Goal: Go to known website: Go to known website

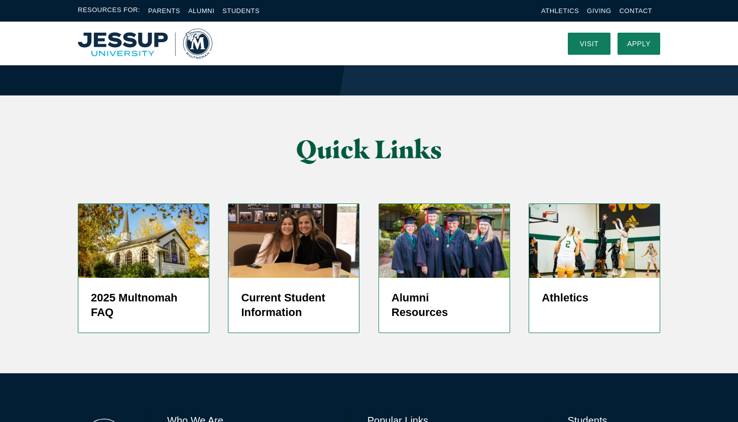
scroll to position [2406, 0]
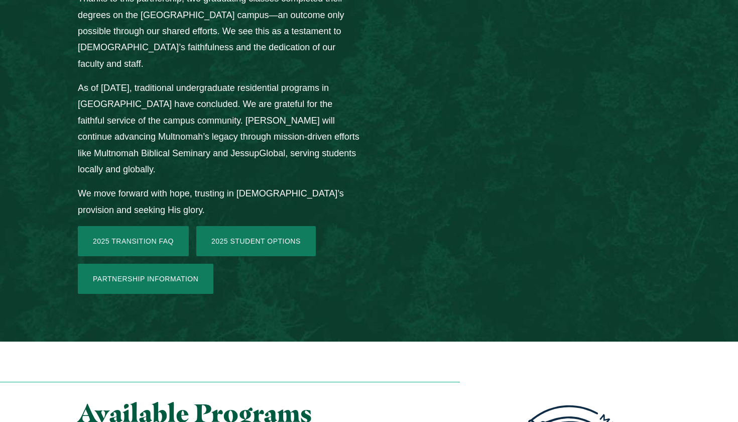
scroll to position [1494, 0]
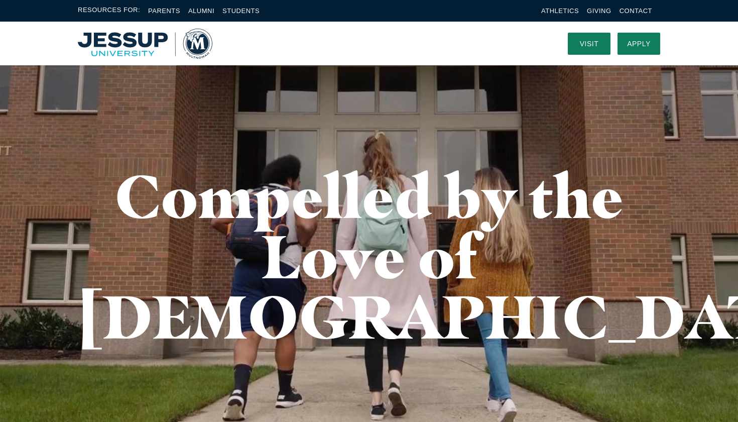
scroll to position [0, 0]
click at [153, 44] on img "Home" at bounding box center [145, 44] width 134 height 30
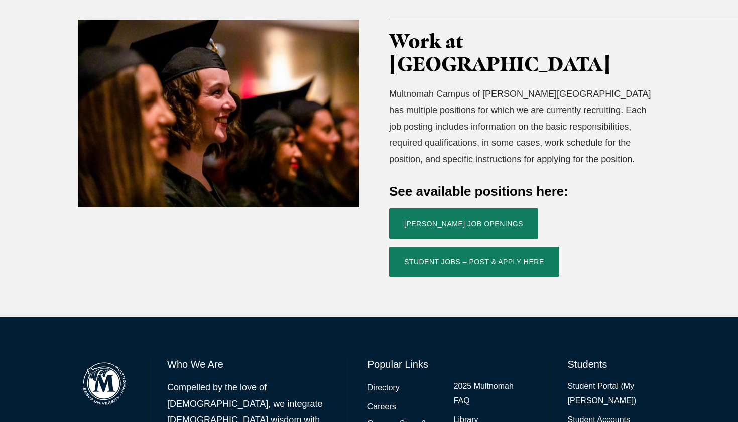
scroll to position [325, 0]
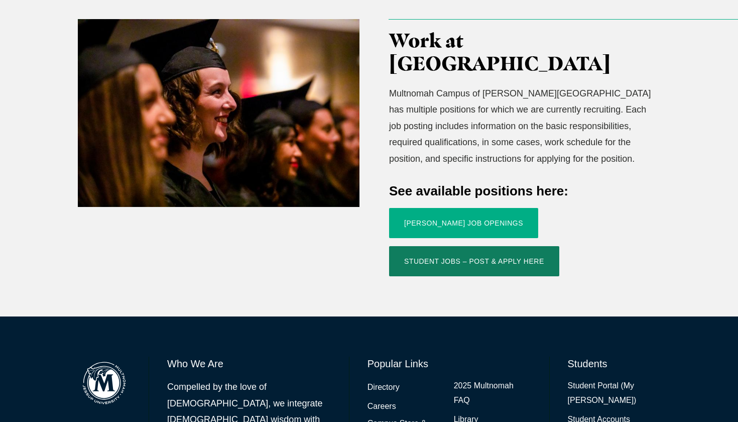
click at [440, 208] on link "Jessup Job Openings" at bounding box center [463, 223] width 149 height 30
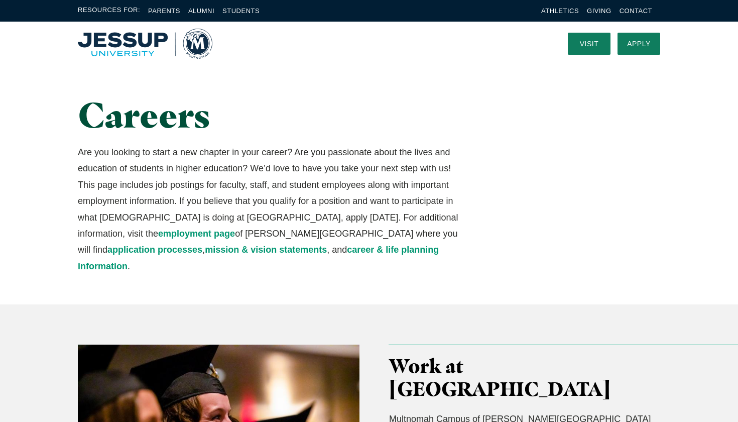
scroll to position [0, 0]
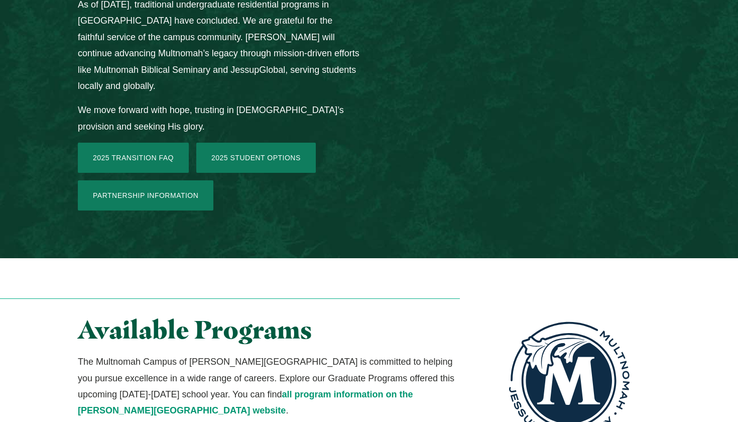
scroll to position [1577, 0]
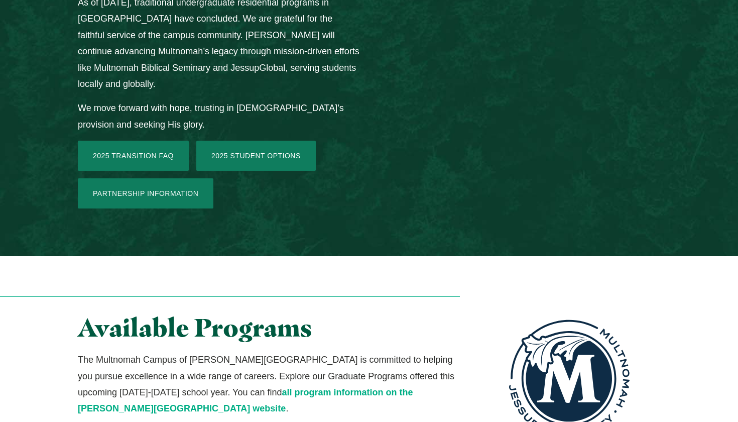
click at [394, 387] on link "all program information on the [PERSON_NAME][GEOGRAPHIC_DATA] website" at bounding box center [245, 400] width 335 height 26
